Goal: Register for event/course

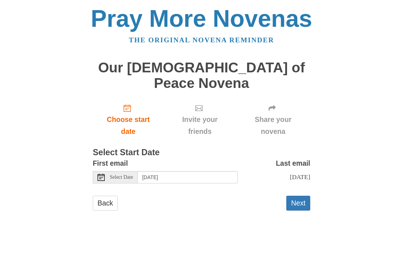
click at [121, 171] on div "Select Date" at bounding box center [115, 177] width 45 height 12
click at [125, 175] on span "Select Date" at bounding box center [121, 177] width 23 height 5
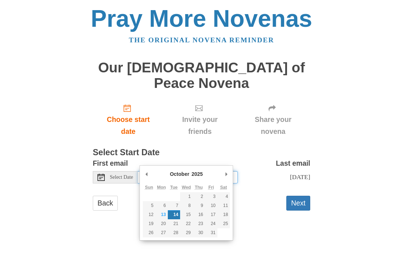
type input "Monday, October 13th"
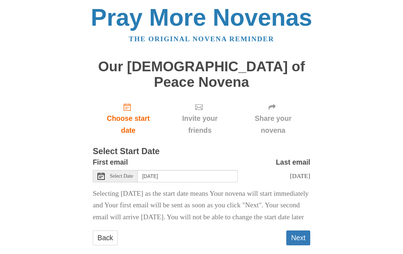
scroll to position [1, 0]
click at [300, 235] on button "Next" at bounding box center [298, 238] width 24 height 15
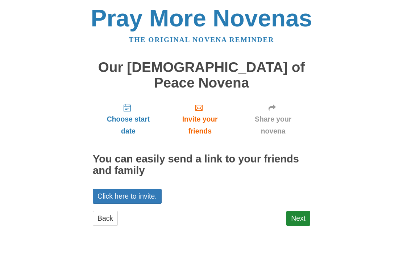
click at [296, 211] on link "Next" at bounding box center [298, 218] width 24 height 15
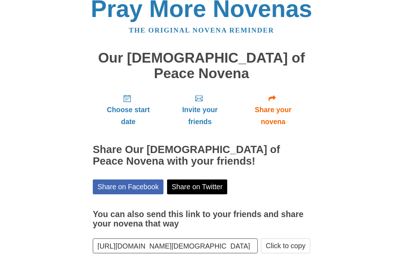
scroll to position [6, 0]
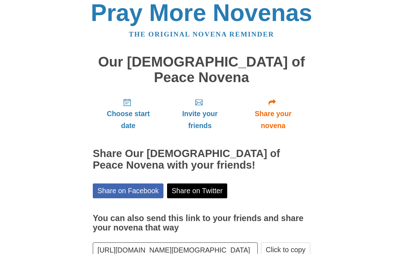
click at [363, 228] on div "Pray More Novenas The original novena reminder Our [DEMOGRAPHIC_DATA] of Peace …" at bounding box center [201, 147] width 351 height 306
